Goal: Task Accomplishment & Management: Use online tool/utility

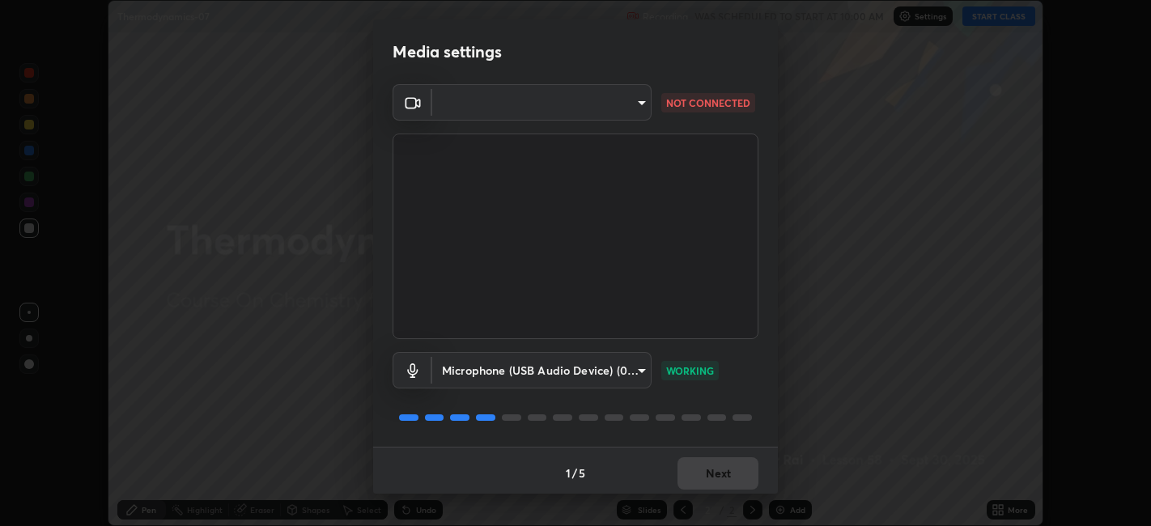
scroll to position [4, 0]
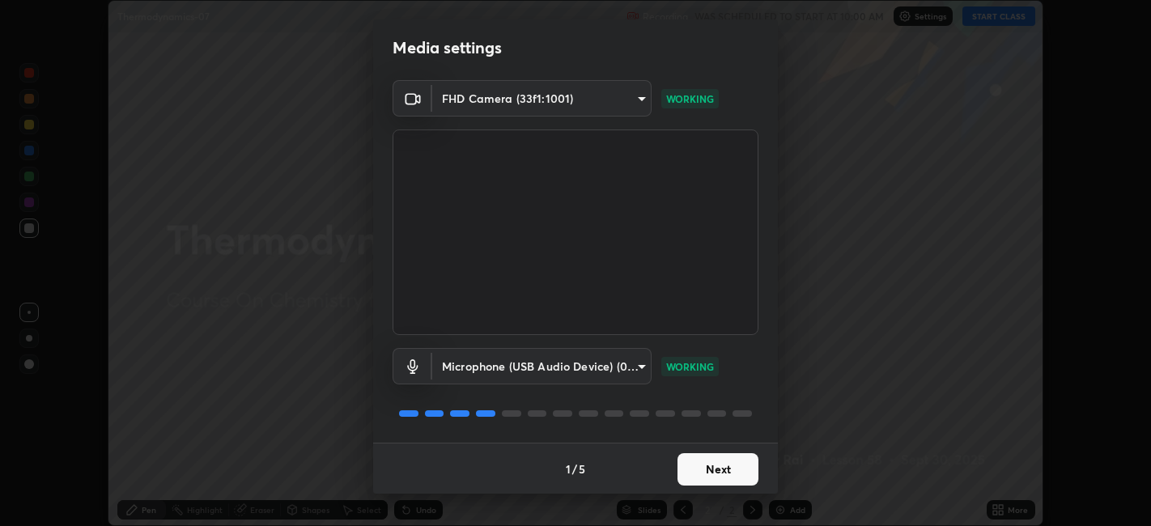
click at [697, 471] on button "Next" at bounding box center [718, 469] width 81 height 32
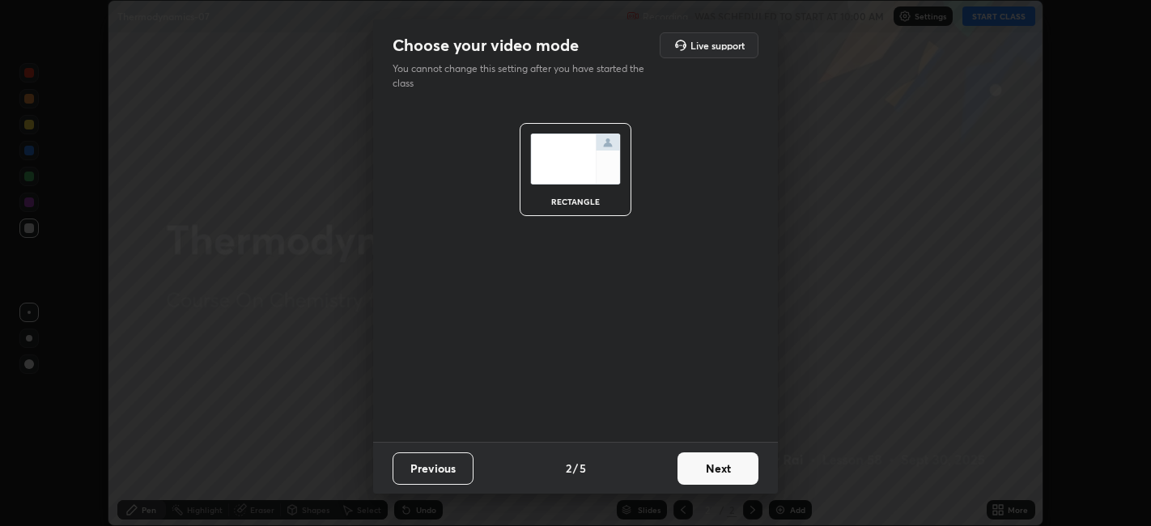
click at [691, 473] on button "Next" at bounding box center [718, 469] width 81 height 32
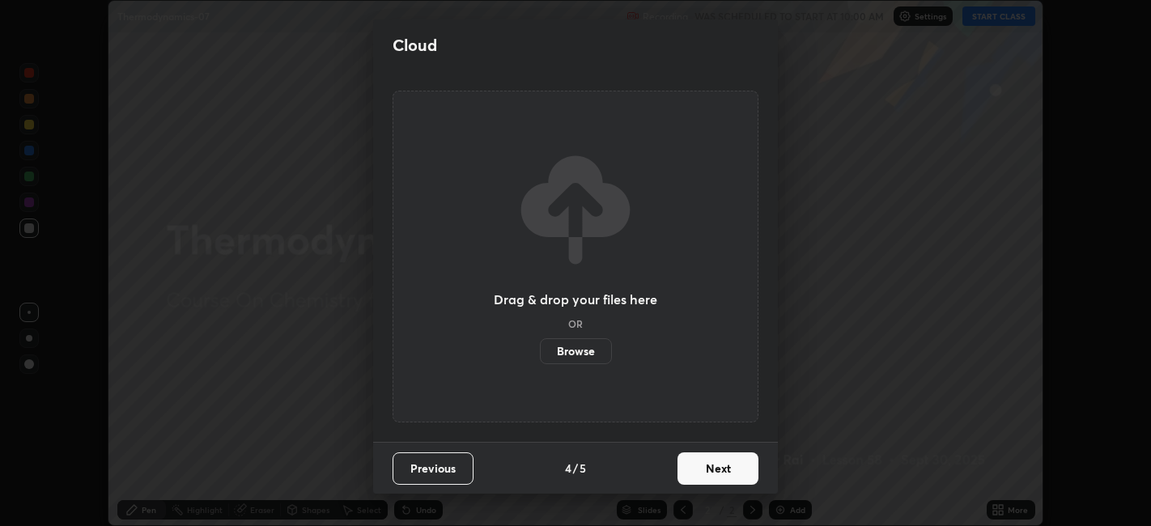
click at [687, 465] on button "Next" at bounding box center [718, 469] width 81 height 32
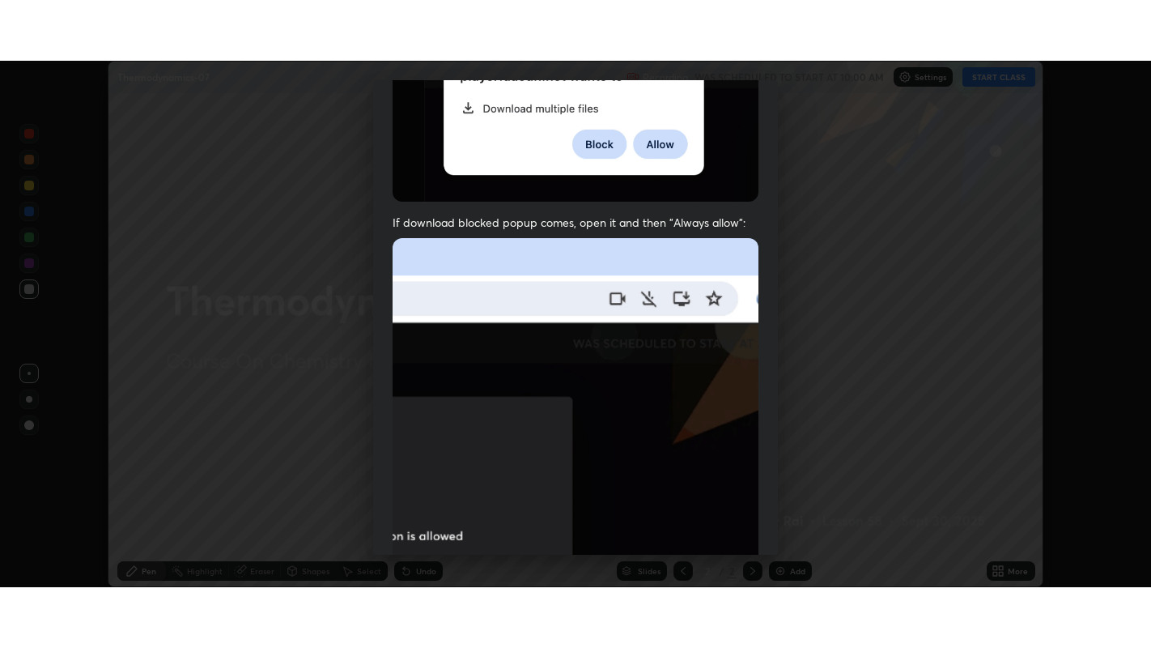
scroll to position [334, 0]
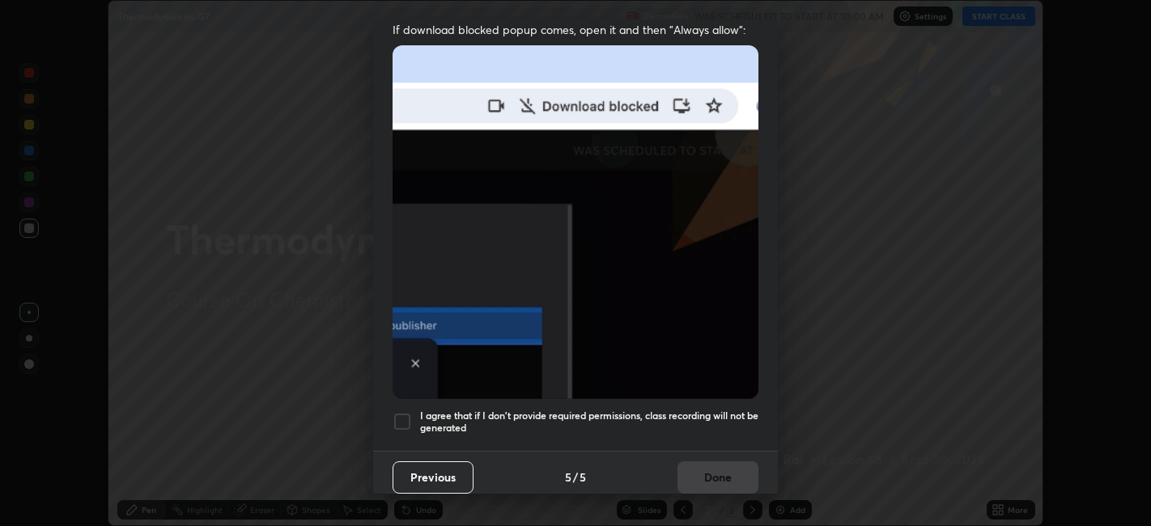
click at [405, 412] on div at bounding box center [402, 421] width 19 height 19
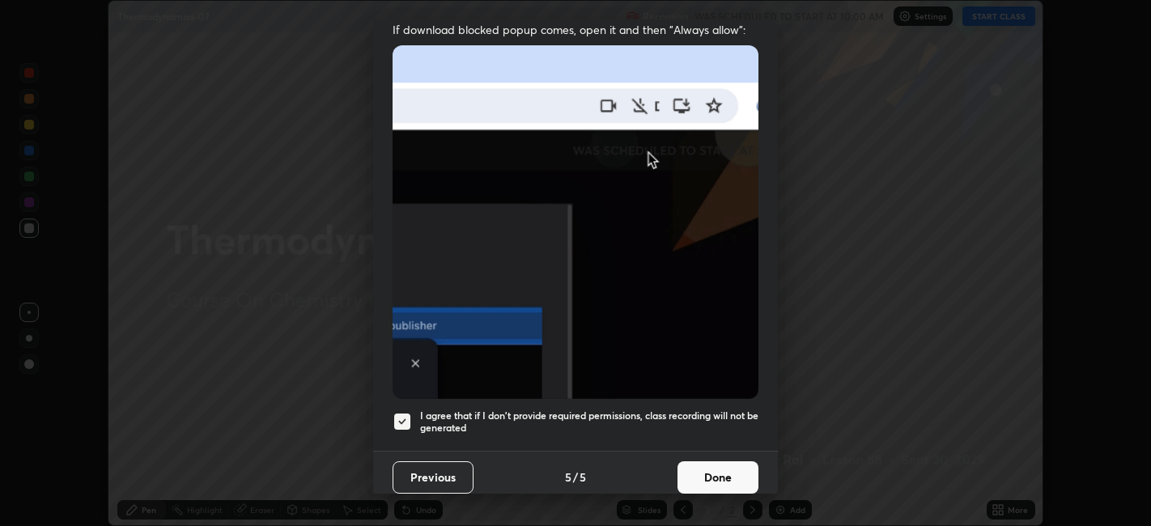
click at [713, 470] on button "Done" at bounding box center [718, 477] width 81 height 32
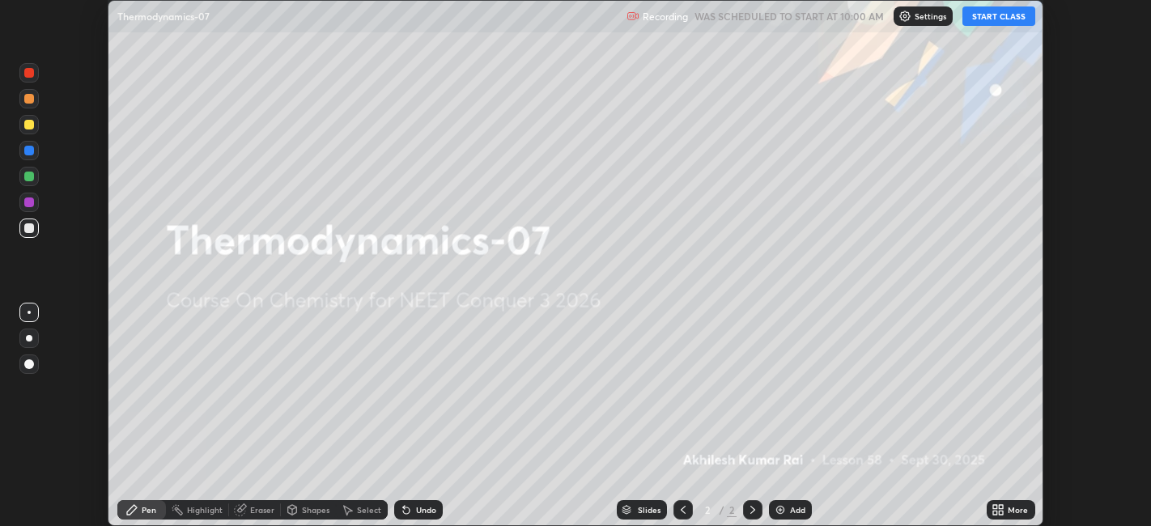
click at [994, 19] on button "START CLASS" at bounding box center [999, 15] width 73 height 19
click at [1001, 507] on icon at bounding box center [1002, 507] width 4 height 4
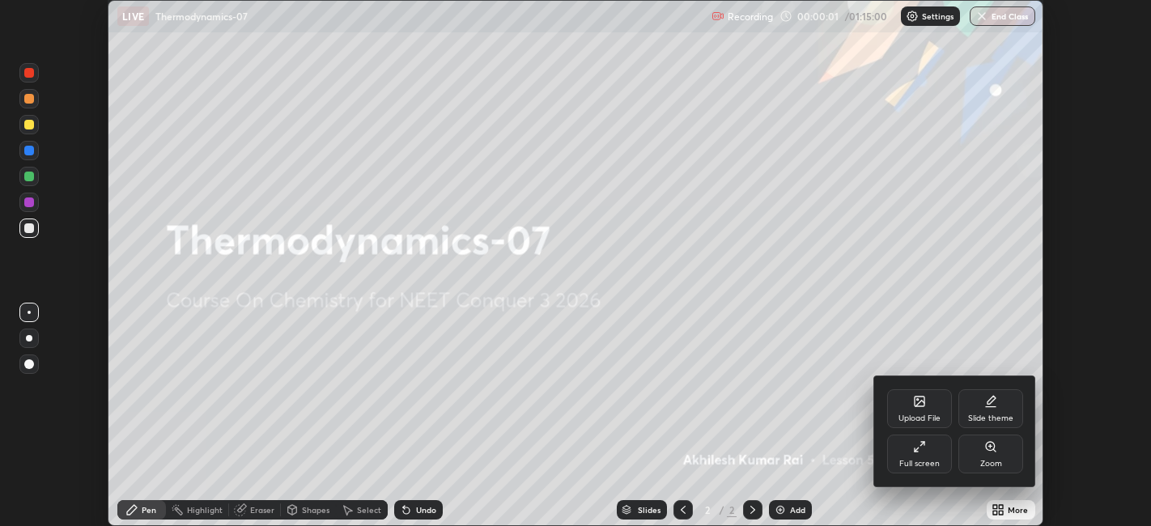
click at [921, 461] on div "Full screen" at bounding box center [919, 464] width 40 height 8
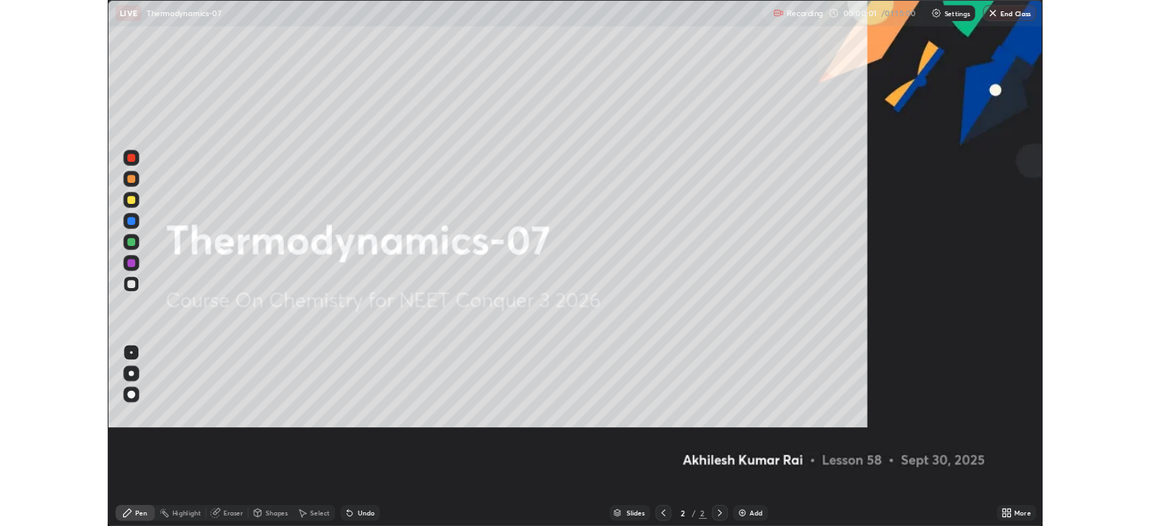
scroll to position [648, 1151]
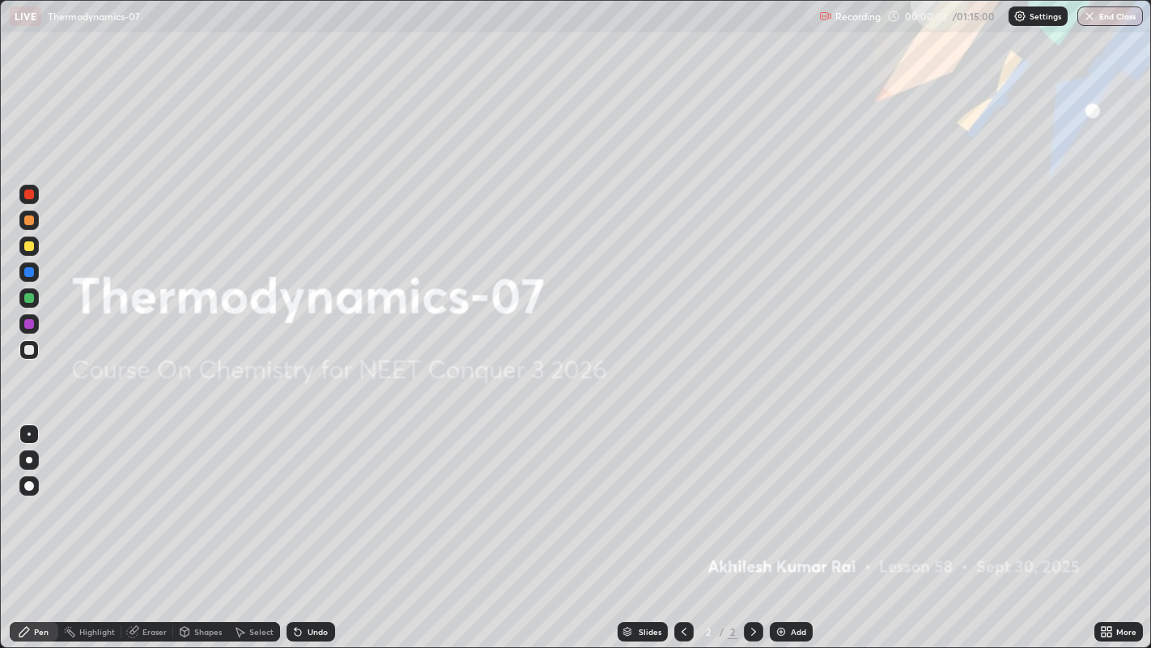
click at [797, 525] on div "Add" at bounding box center [798, 631] width 15 height 8
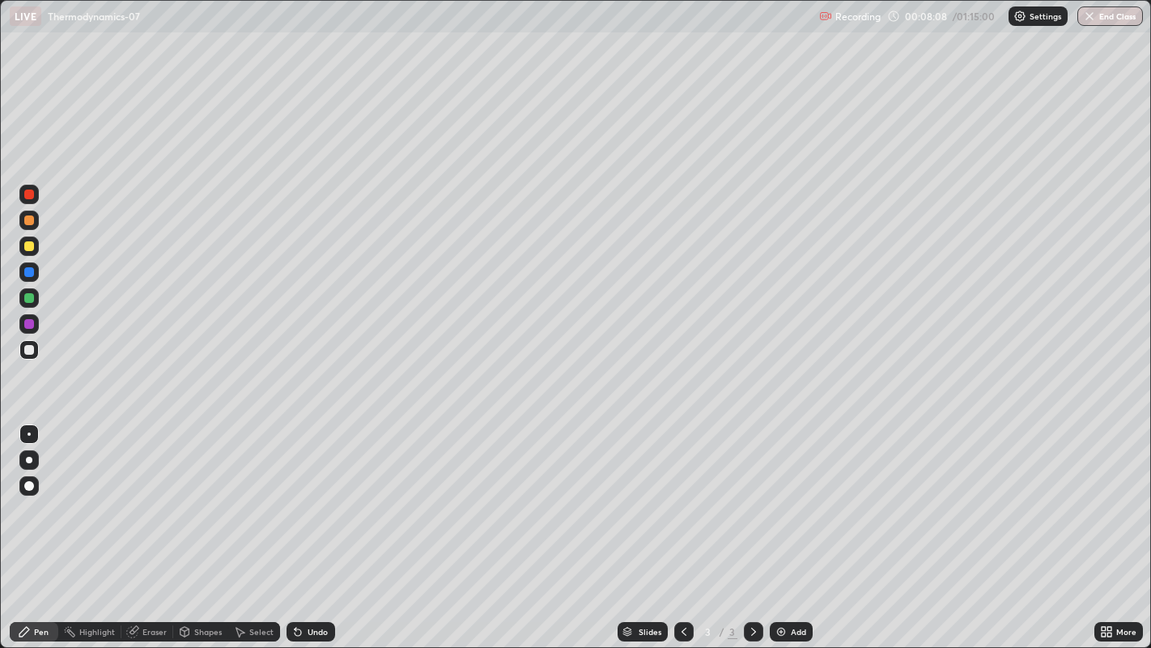
click at [782, 525] on div "Add" at bounding box center [791, 631] width 43 height 19
click at [32, 248] on div at bounding box center [29, 246] width 10 height 10
click at [147, 525] on div "Eraser" at bounding box center [154, 631] width 24 height 8
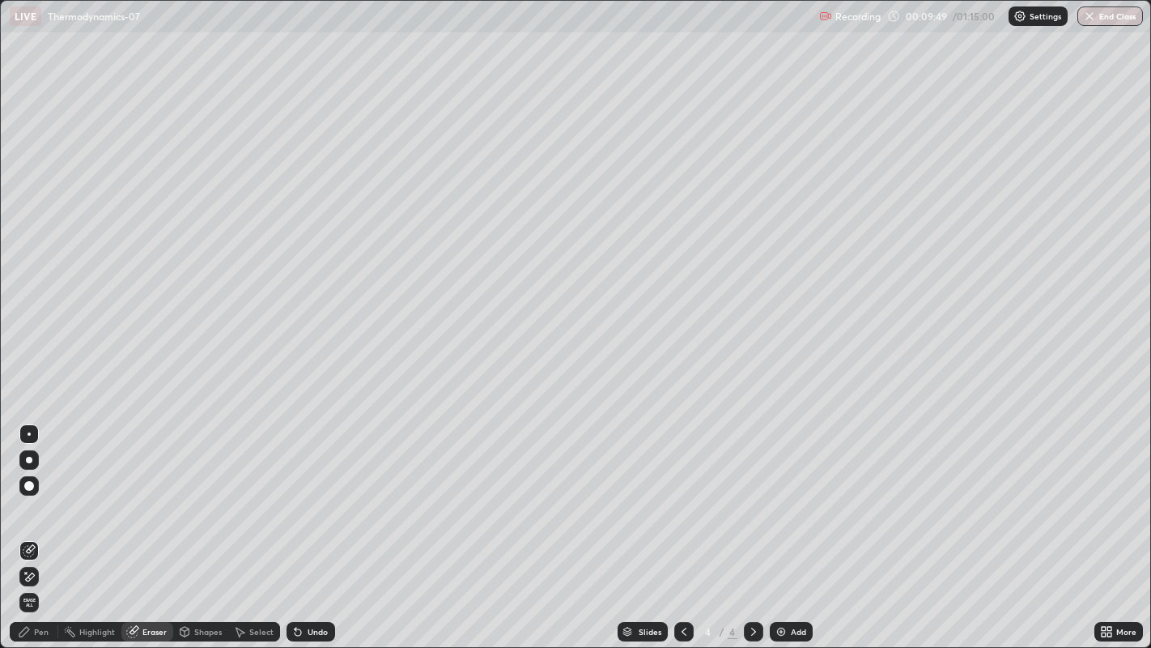
click at [45, 525] on div "Pen" at bounding box center [41, 631] width 15 height 8
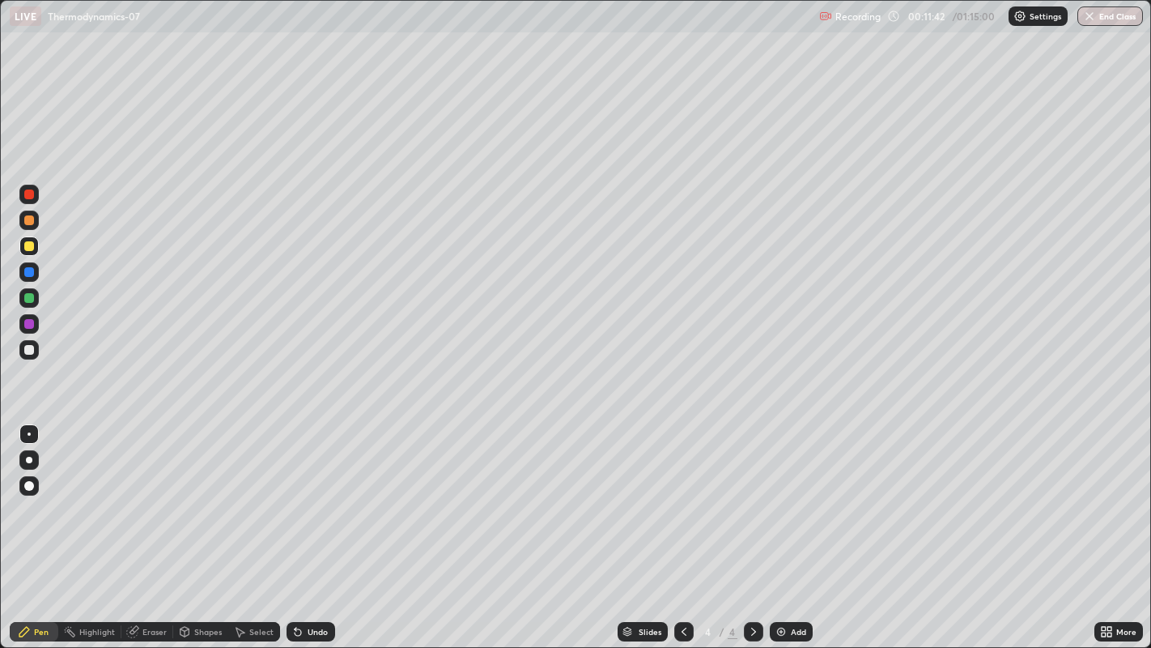
click at [30, 353] on div at bounding box center [29, 350] width 10 height 10
click at [786, 525] on div "Add" at bounding box center [791, 631] width 43 height 19
click at [139, 525] on div "Eraser" at bounding box center [147, 631] width 52 height 19
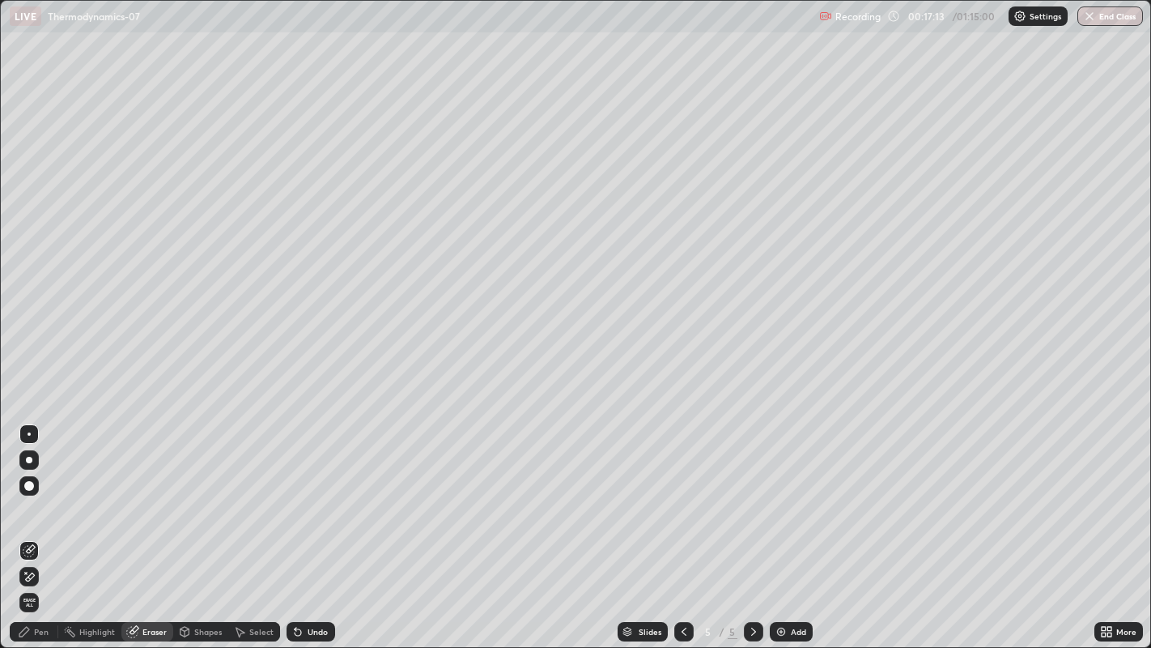
click at [40, 525] on div "Pen" at bounding box center [34, 631] width 49 height 19
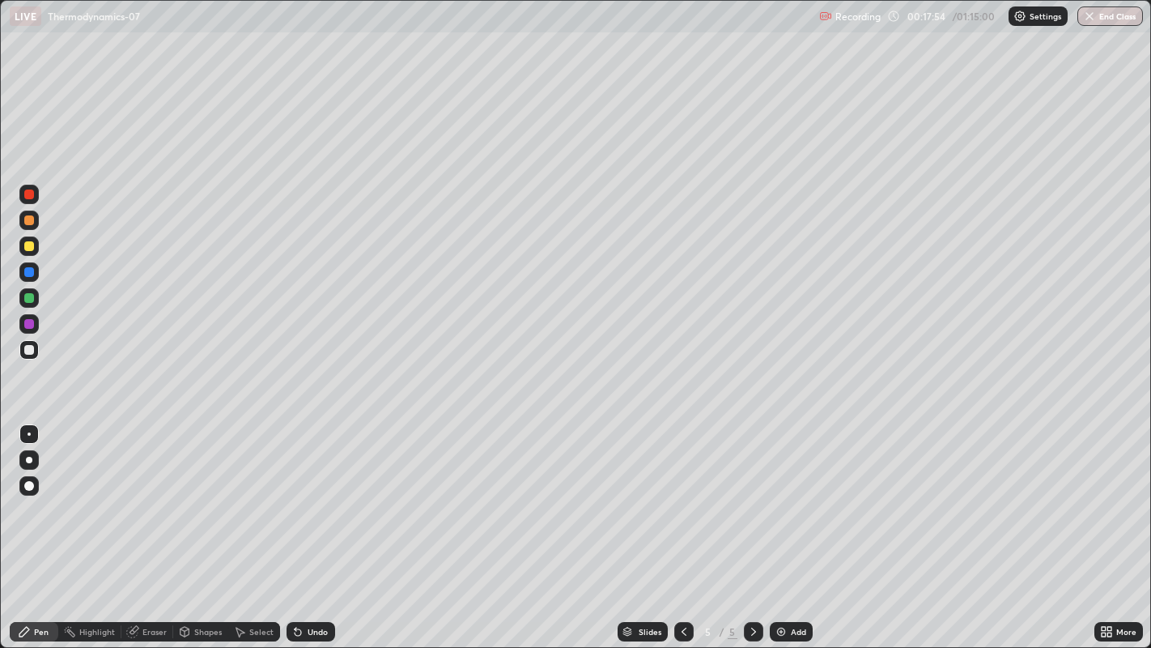
click at [28, 246] on div at bounding box center [29, 246] width 10 height 10
click at [681, 525] on icon at bounding box center [684, 631] width 13 height 13
click at [750, 525] on icon at bounding box center [753, 631] width 13 height 13
click at [791, 525] on div "Add" at bounding box center [798, 631] width 15 height 8
click at [152, 525] on div "Eraser" at bounding box center [154, 631] width 24 height 8
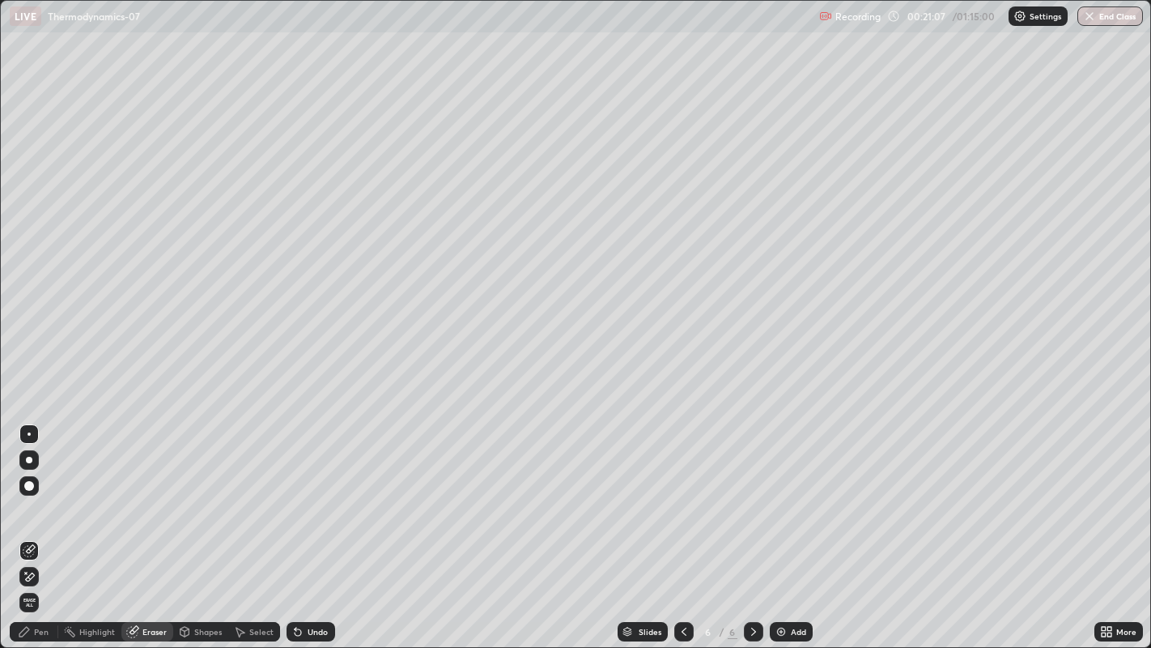
click at [41, 525] on div "Pen" at bounding box center [41, 631] width 15 height 8
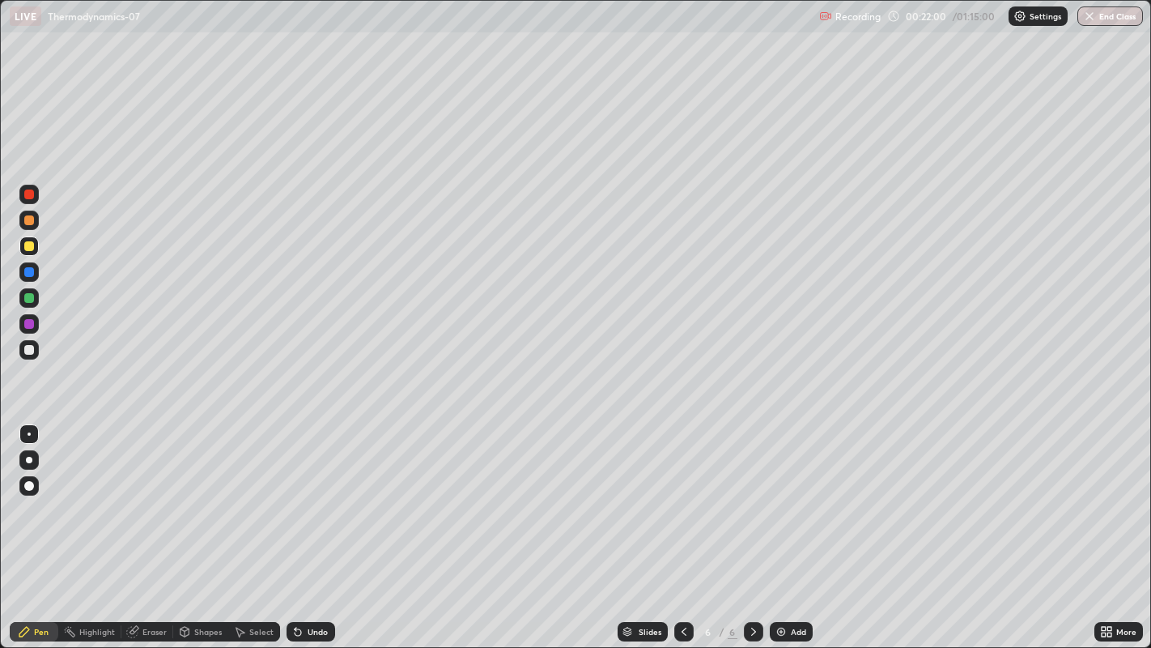
click at [28, 357] on div at bounding box center [28, 349] width 19 height 19
click at [32, 301] on div at bounding box center [29, 298] width 10 height 10
click at [794, 525] on div "Add" at bounding box center [798, 631] width 15 height 8
click at [30, 349] on div at bounding box center [29, 350] width 10 height 10
click at [682, 525] on icon at bounding box center [684, 631] width 13 height 13
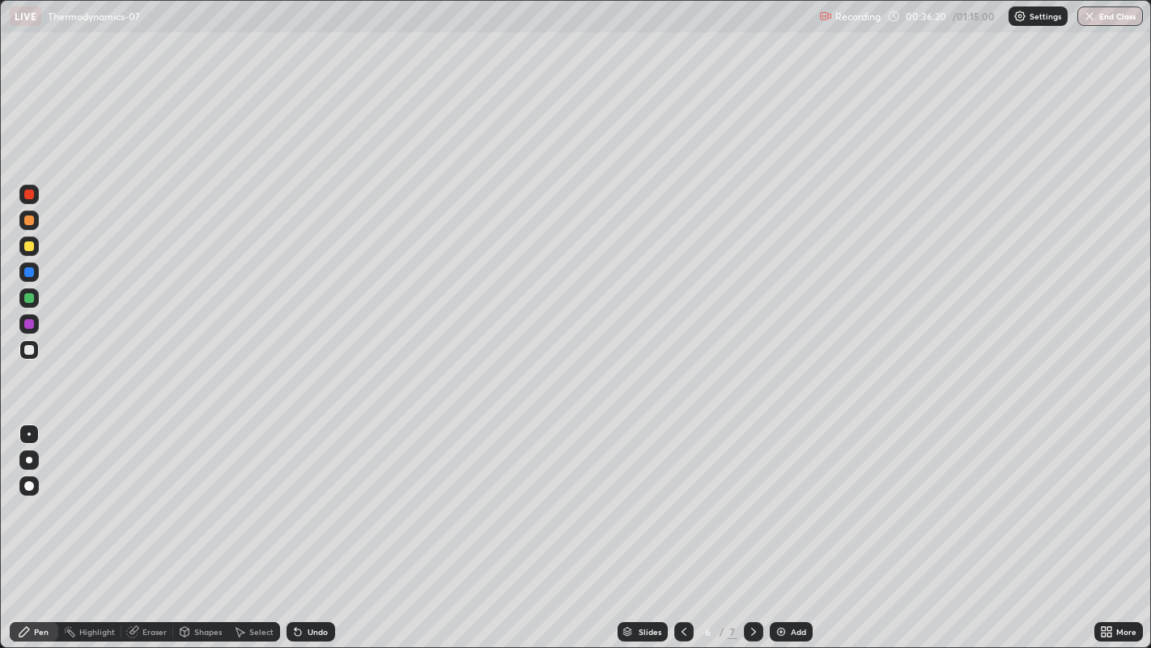
click at [683, 525] on icon at bounding box center [684, 631] width 13 height 13
click at [680, 525] on icon at bounding box center [684, 631] width 13 height 13
click at [751, 525] on icon at bounding box center [753, 631] width 13 height 13
click at [752, 525] on icon at bounding box center [753, 631] width 5 height 8
click at [751, 525] on icon at bounding box center [753, 631] width 5 height 8
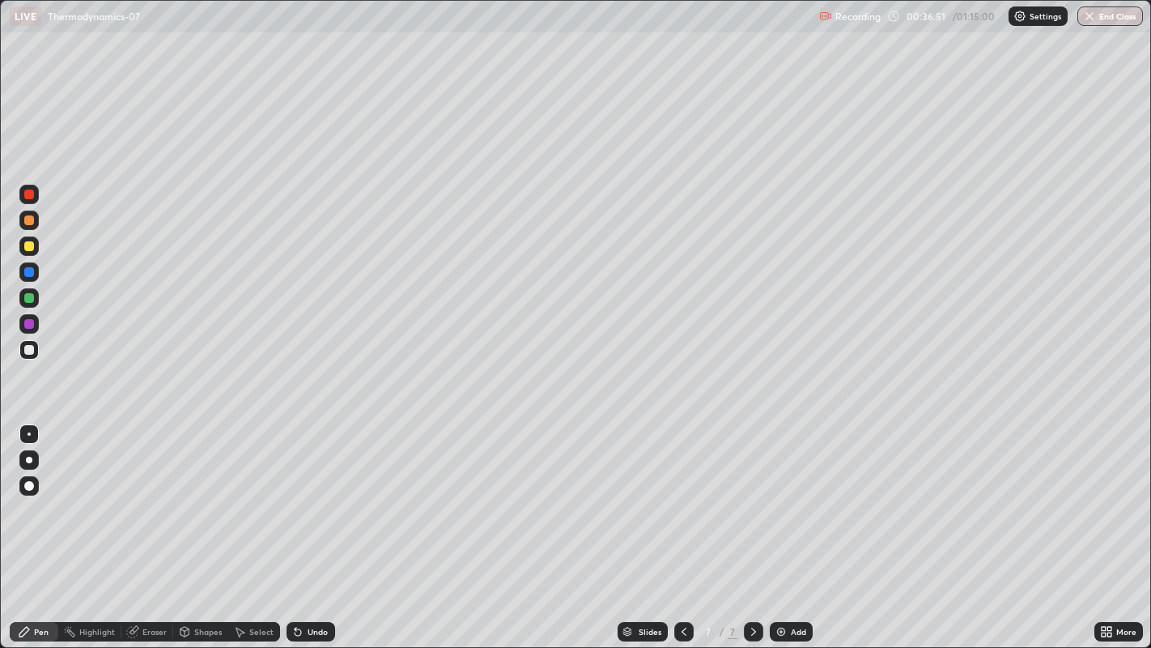
click at [31, 249] on div at bounding box center [29, 246] width 10 height 10
click at [28, 350] on div at bounding box center [29, 350] width 10 height 10
click at [29, 350] on div at bounding box center [29, 350] width 10 height 10
click at [787, 525] on div "Add" at bounding box center [791, 631] width 43 height 19
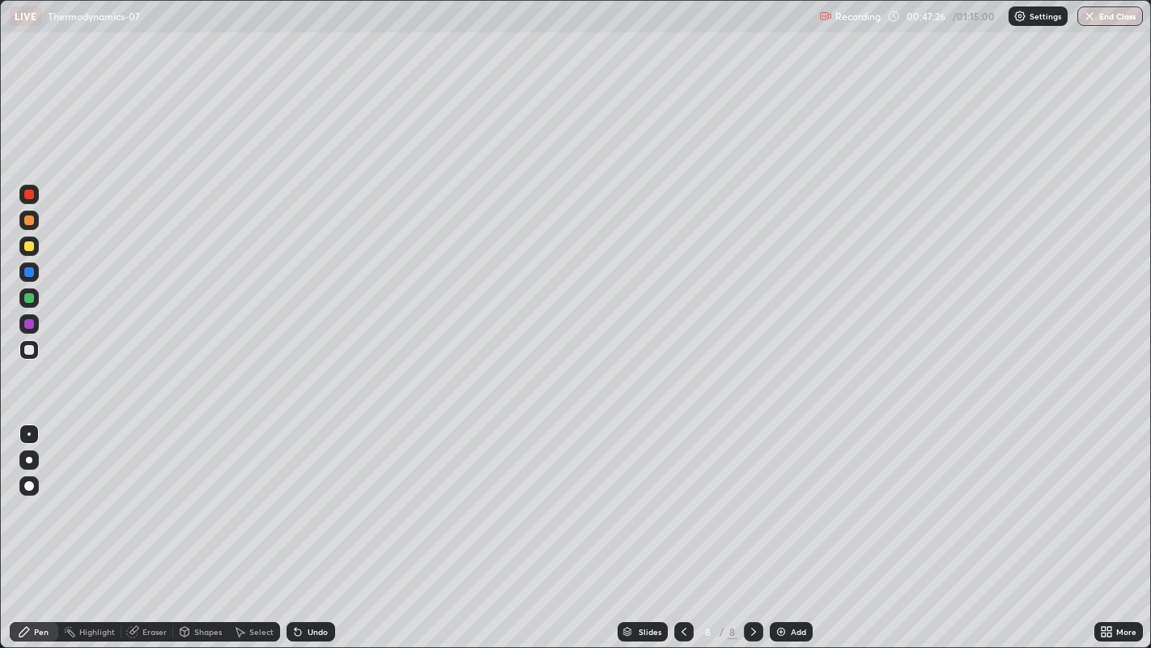
click at [28, 247] on div at bounding box center [29, 246] width 10 height 10
click at [786, 525] on div "Add" at bounding box center [791, 631] width 43 height 19
click at [30, 352] on div at bounding box center [29, 350] width 10 height 10
click at [154, 525] on div "Eraser" at bounding box center [154, 631] width 24 height 8
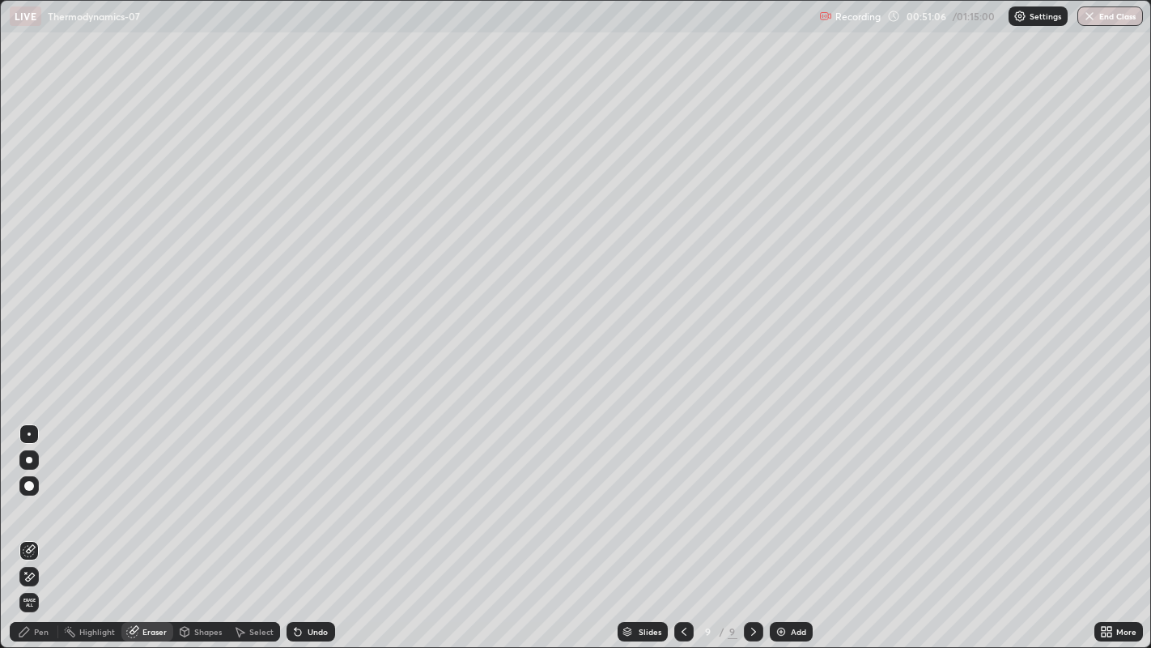
click at [41, 525] on div "Pen" at bounding box center [41, 631] width 15 height 8
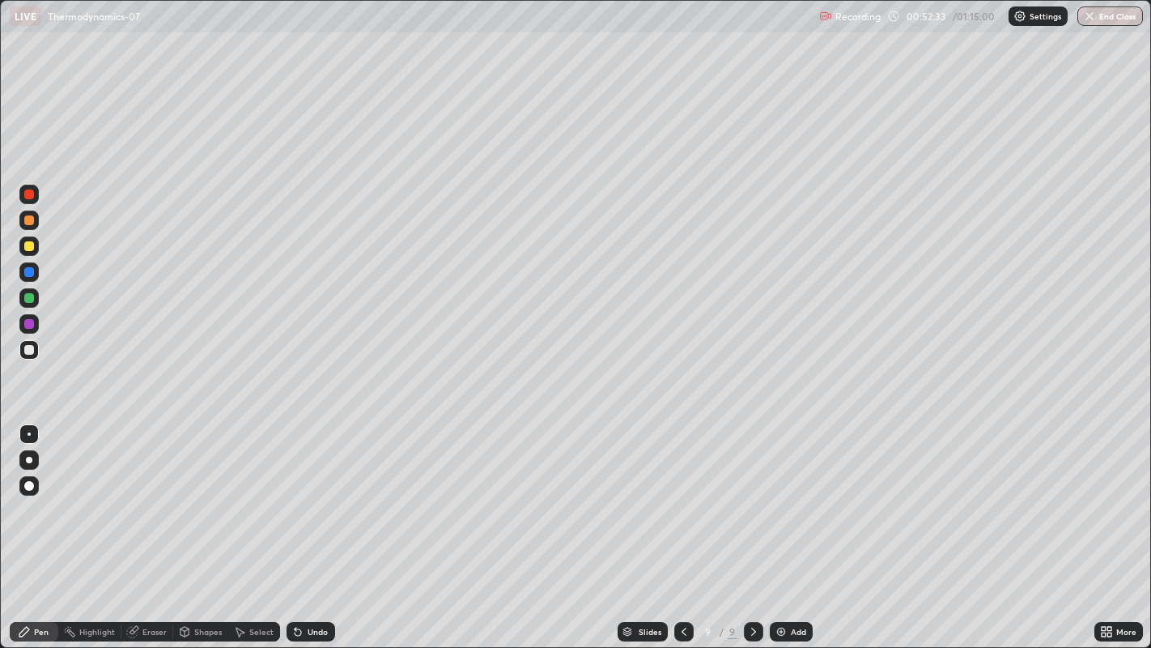
click at [28, 247] on div at bounding box center [29, 246] width 10 height 10
click at [34, 353] on div at bounding box center [28, 349] width 19 height 19
click at [682, 525] on icon at bounding box center [684, 631] width 13 height 13
click at [751, 525] on icon at bounding box center [753, 631] width 13 height 13
click at [783, 525] on img at bounding box center [781, 631] width 13 height 13
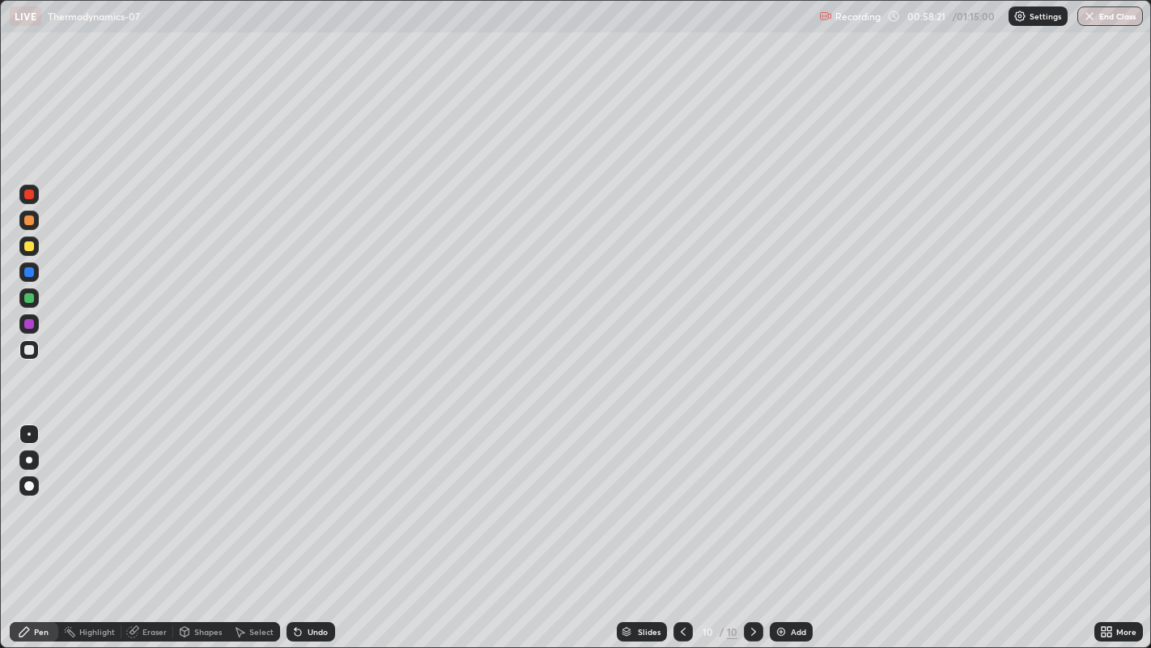
click at [32, 243] on div at bounding box center [29, 246] width 10 height 10
click at [788, 525] on div "Add" at bounding box center [791, 631] width 43 height 19
click at [1112, 25] on button "End Class" at bounding box center [1111, 15] width 64 height 19
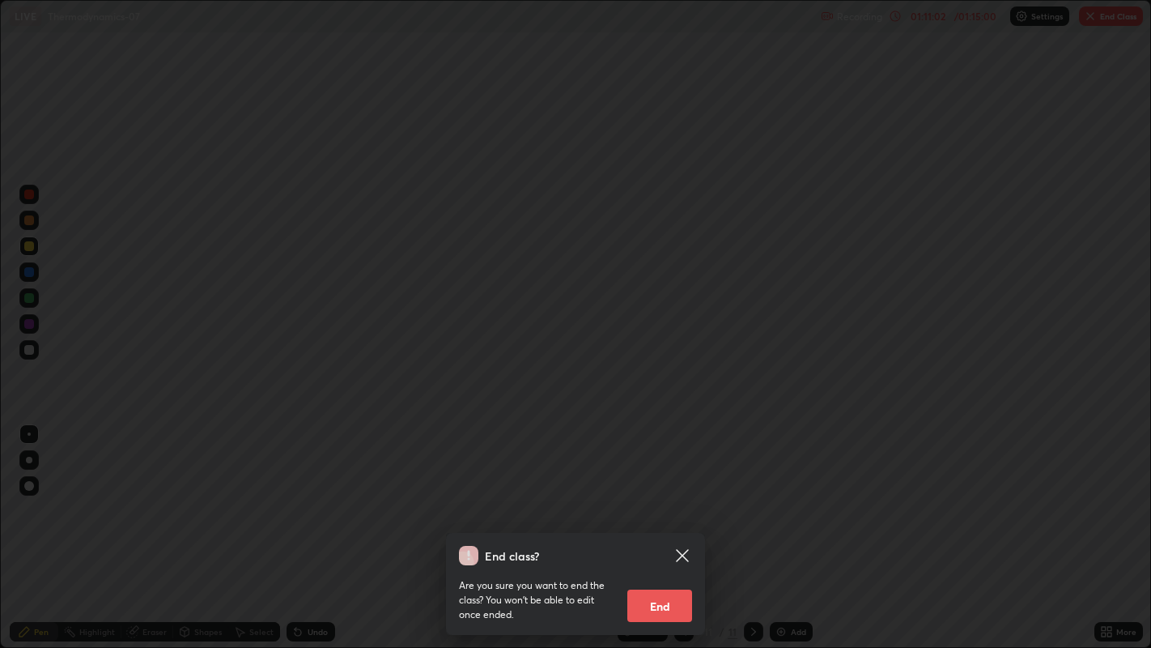
click at [659, 525] on button "End" at bounding box center [659, 605] width 65 height 32
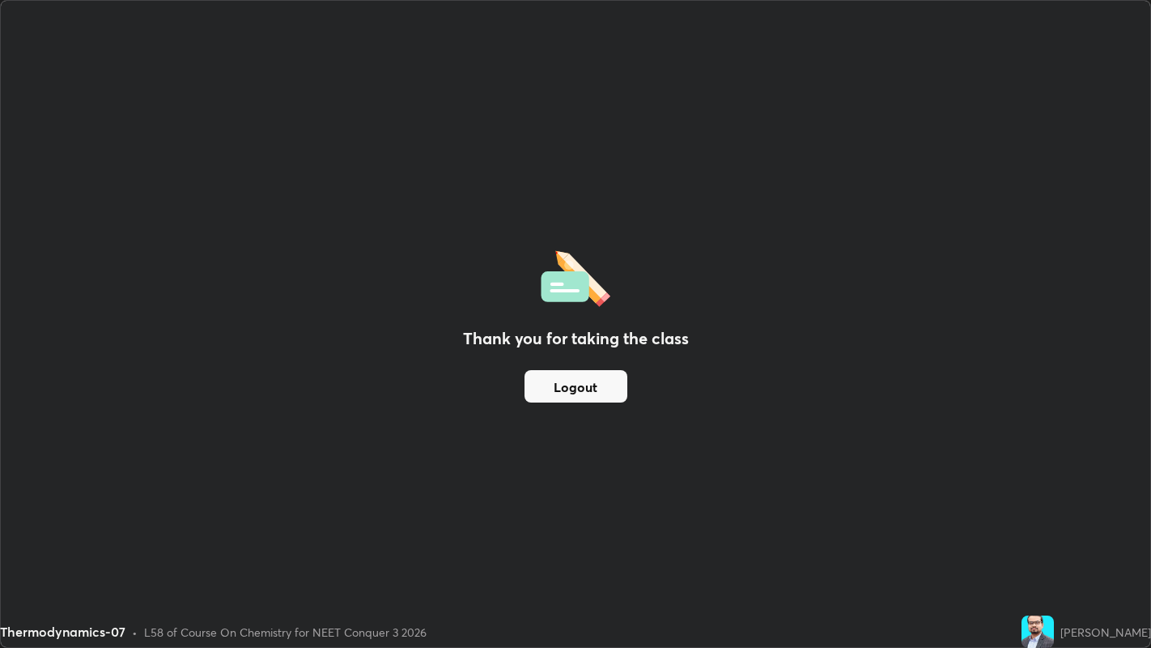
click at [603, 392] on button "Logout" at bounding box center [576, 386] width 103 height 32
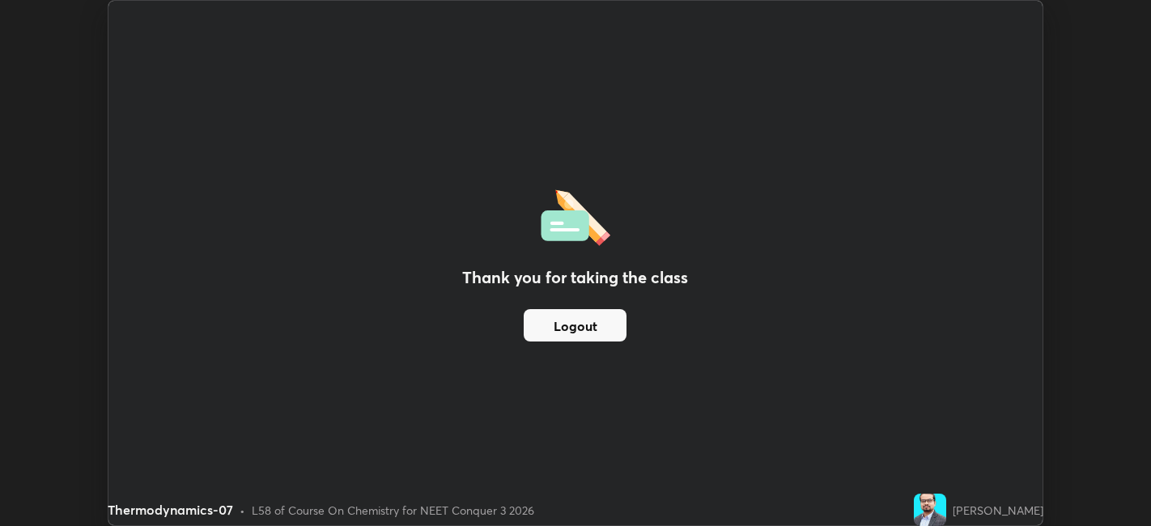
scroll to position [80435, 79809]
